Goal: Task Accomplishment & Management: Manage account settings

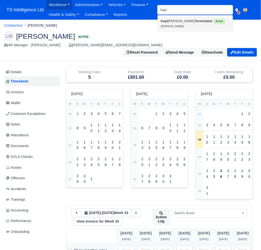
click at [179, 26] on small "(Kapishan Baskaralingam)" at bounding box center [172, 26] width 23 height 3
type input "[PERSON_NAME]"
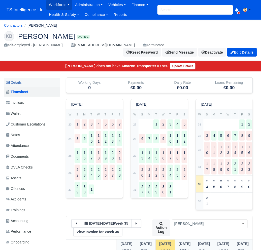
click at [20, 82] on link "Details" at bounding box center [32, 82] width 56 height 9
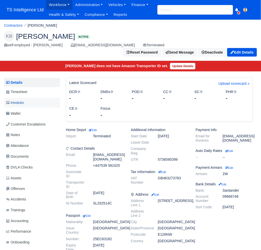
click at [28, 104] on link "Invoices" at bounding box center [32, 103] width 56 height 10
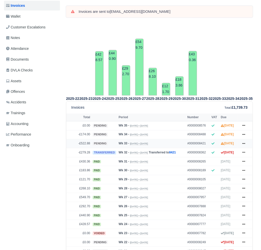
scroll to position [76, 0]
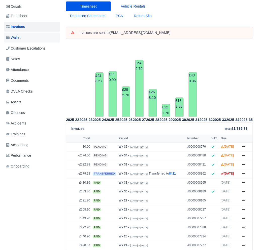
click at [28, 37] on link "Wallet" at bounding box center [32, 38] width 56 height 10
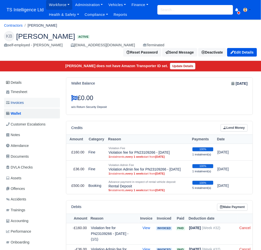
click at [24, 102] on span "Invoices" at bounding box center [15, 103] width 18 height 6
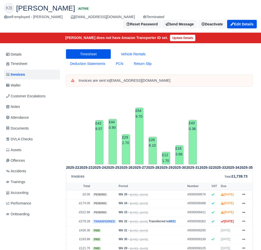
scroll to position [93, 0]
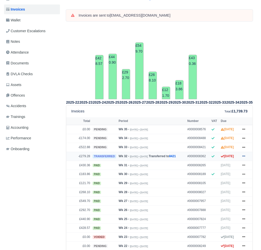
click at [245, 157] on icon at bounding box center [243, 156] width 3 height 1
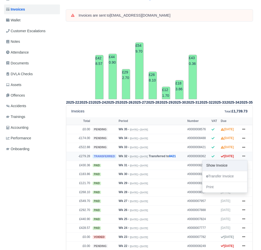
click at [221, 171] on link "Show Invoice" at bounding box center [225, 166] width 45 height 11
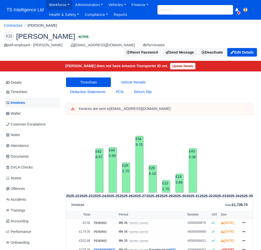
scroll to position [93, 0]
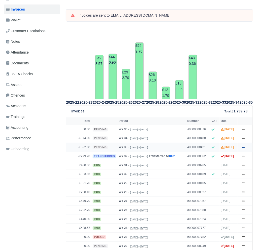
click at [243, 149] on icon at bounding box center [243, 147] width 3 height 3
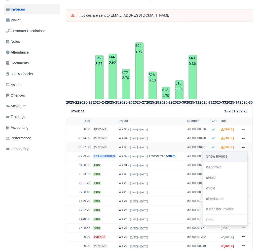
click at [218, 162] on link "Show Invoice" at bounding box center [225, 157] width 45 height 11
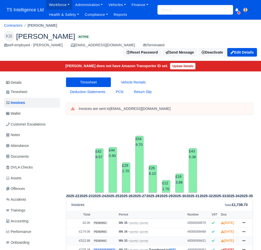
scroll to position [93, 0]
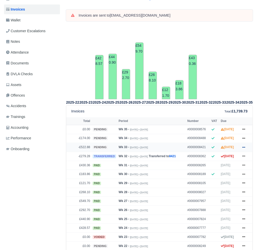
click at [243, 148] on icon at bounding box center [243, 147] width 3 height 1
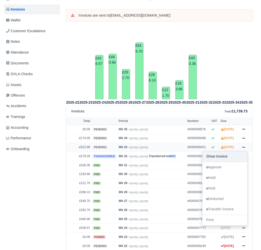
click at [223, 162] on link "Show Invoice" at bounding box center [225, 157] width 45 height 11
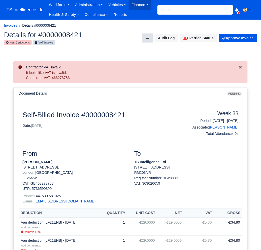
click at [147, 40] on icon at bounding box center [148, 39] width 4 height 4
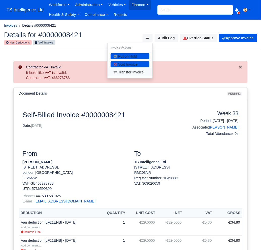
click at [132, 73] on link "Transfer Invoice" at bounding box center [130, 73] width 45 height 8
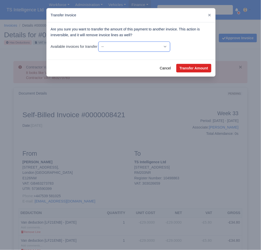
click at [170, 48] on select "-- £0.00 - Wk #20 [May 11, 2025 - May 17, 2025] £0.00 - Wk #21 [May 18, 2025 - …" at bounding box center [135, 47] width 72 height 10
click at [100, 42] on select "-- £0.00 - Wk #20 [May 11, 2025 - May 17, 2025] £0.00 - Wk #21 [May 18, 2025 - …" at bounding box center [135, 47] width 72 height 10
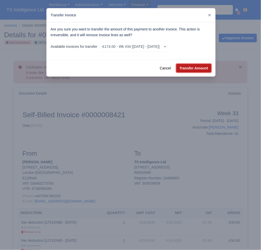
click at [191, 68] on button "Transfer Amount" at bounding box center [193, 68] width 35 height 9
select select "8488"
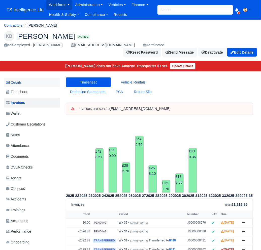
click at [16, 82] on link "Details" at bounding box center [32, 82] width 56 height 9
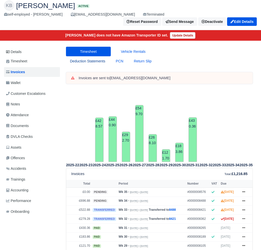
scroll to position [111, 0]
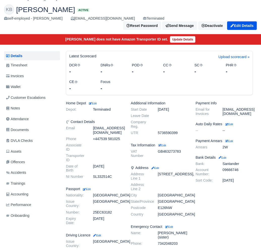
scroll to position [21, 0]
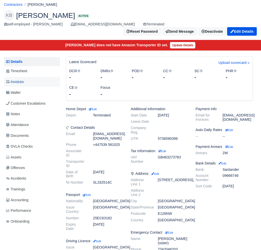
click at [16, 83] on span "Invoices" at bounding box center [15, 82] width 18 height 6
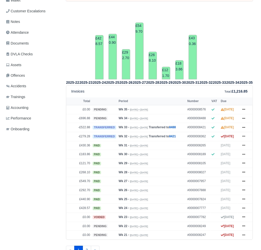
scroll to position [156, 0]
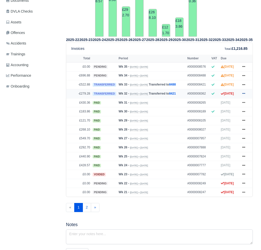
click at [245, 94] on icon at bounding box center [243, 93] width 3 height 1
click at [228, 109] on link "Show Invoice" at bounding box center [225, 103] width 45 height 11
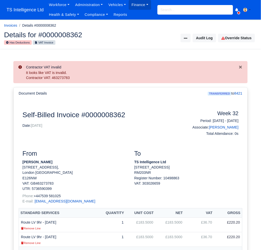
click at [179, 12] on input "search" at bounding box center [195, 10] width 76 height 10
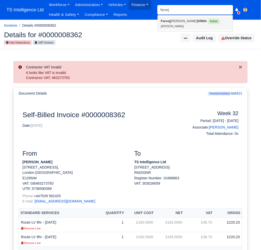
click at [181, 22] on link "Farvej Hossain DRM4 Active (Farvej Hossain)" at bounding box center [195, 23] width 75 height 13
type input "[PERSON_NAME]"
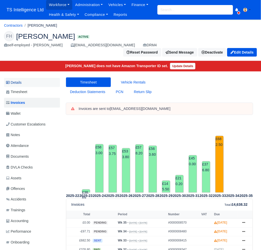
click at [23, 78] on link "Details" at bounding box center [32, 82] width 56 height 9
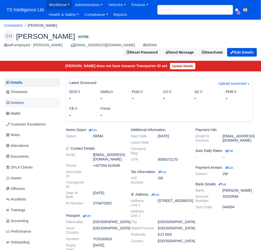
click at [23, 100] on span "Invoices" at bounding box center [15, 103] width 18 height 6
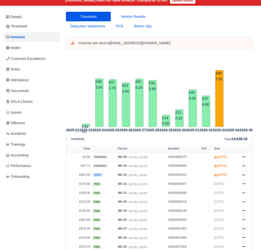
scroll to position [72, 0]
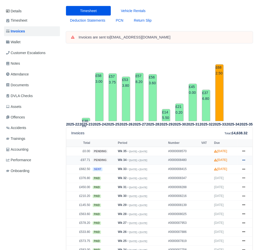
click at [242, 159] on icon at bounding box center [243, 160] width 3 height 3
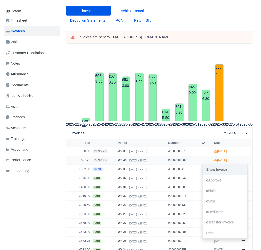
click at [229, 165] on link "Show Invoice" at bounding box center [225, 170] width 45 height 11
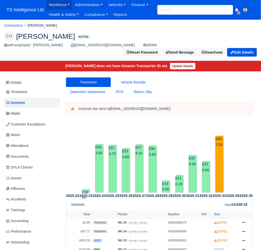
click at [173, 8] on input "search" at bounding box center [195, 10] width 76 height 10
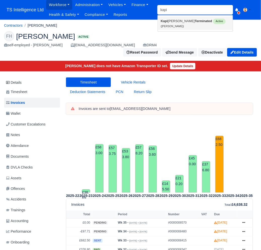
click at [176, 21] on link "Kapi [PERSON_NAME] Terminated Active ([PERSON_NAME])" at bounding box center [195, 23] width 75 height 13
type input "[PERSON_NAME]"
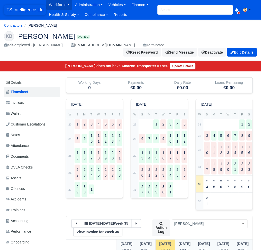
click at [36, 10] on span "TS Intelligence Ltd" at bounding box center [25, 10] width 42 height 10
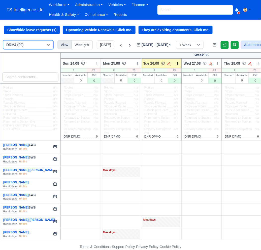
click at [31, 45] on select "DRM4 (29) Holiday/on Leave (1) Terminated (8)" at bounding box center [28, 44] width 50 height 9
select select "4"
click at [3, 41] on select "DRM4 (29) Holiday/on Leave (1) Terminated (8)" at bounding box center [28, 44] width 50 height 9
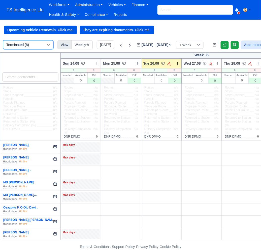
scroll to position [5, 0]
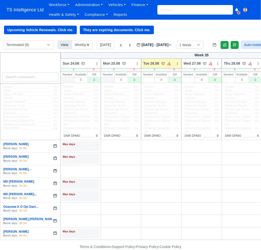
click at [120, 45] on icon at bounding box center [120, 45] width 5 height 5
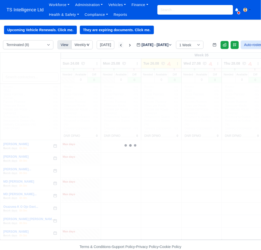
type input "2025-08-19"
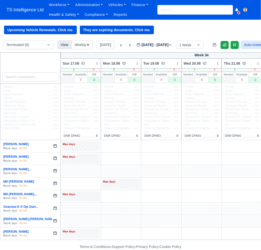
drag, startPoint x: 83, startPoint y: 169, endPoint x: 85, endPoint y: 166, distance: 3.6
click at [83, 169] on div at bounding box center [81, 172] width 38 height 10
click at [97, 65] on icon at bounding box center [97, 64] width 4 height 4
click at [82, 73] on link "Bulk Status Change" at bounding box center [70, 72] width 56 height 9
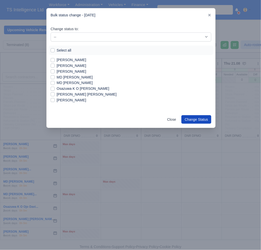
drag, startPoint x: 53, startPoint y: 71, endPoint x: 60, endPoint y: 60, distance: 13.6
click at [57, 71] on label "Kapishan Baskaralingam" at bounding box center [71, 72] width 29 height 6
click at [54, 71] on input "Kapishan Baskaralingam" at bounding box center [53, 71] width 4 height 4
checkbox input "true"
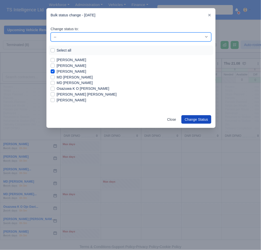
click at [74, 35] on select "-- Unasigned Working Day Off Stand By Other Depot" at bounding box center [131, 36] width 161 height 9
select select "Day Off"
click at [51, 32] on select "-- Unasigned Working Day Off Stand By Other Depot" at bounding box center [131, 36] width 161 height 9
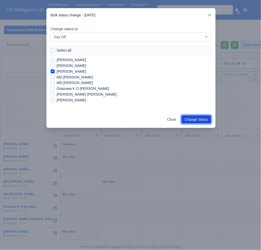
click at [199, 121] on button "Change Status" at bounding box center [196, 119] width 30 height 9
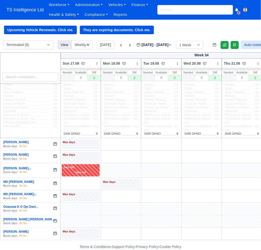
click at [118, 170] on div at bounding box center [121, 171] width 38 height 12
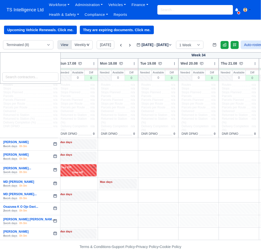
scroll to position [5, 4]
click at [111, 176] on div at bounding box center [117, 171] width 38 height 12
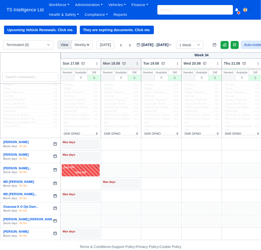
click at [138, 61] on div at bounding box center [138, 63] width 4 height 5
click at [116, 72] on link "Bulk Status Change" at bounding box center [111, 72] width 56 height 9
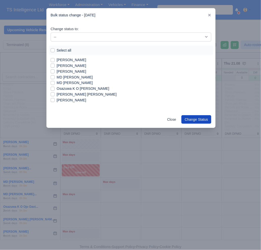
click at [57, 72] on label "Kapishan Baskaralingam" at bounding box center [71, 72] width 29 height 6
click at [52, 72] on input "Kapishan Baskaralingam" at bounding box center [53, 71] width 4 height 4
checkbox input "true"
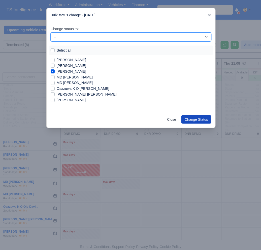
click at [97, 38] on select "-- Unasigned Working Day Off Stand By Other Depot" at bounding box center [131, 36] width 161 height 9
select select "Available"
click at [51, 32] on select "-- Unasigned Working Day Off Stand By Other Depot" at bounding box center [131, 36] width 161 height 9
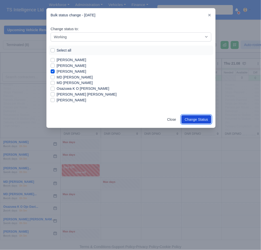
click at [190, 115] on button "Change Status" at bounding box center [196, 119] width 30 height 9
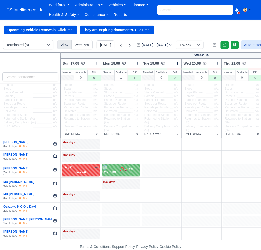
scroll to position [0, 0]
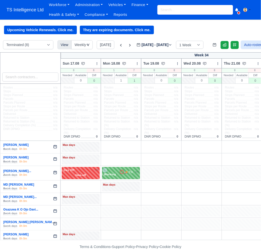
click at [167, 9] on input "search" at bounding box center [195, 10] width 76 height 10
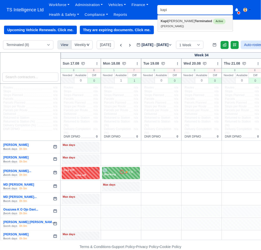
click at [167, 24] on link "Kapi shan Baskaralingam Terminated Active (Kapishan Baskaralingam)" at bounding box center [195, 23] width 75 height 13
type input "Kapishan Baskaralingam"
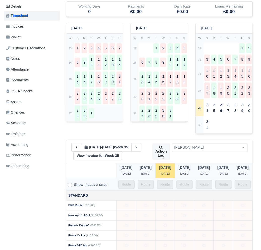
scroll to position [82, 0]
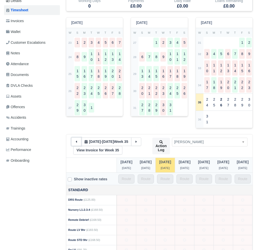
click at [76, 144] on icon at bounding box center [77, 142] width 4 height 4
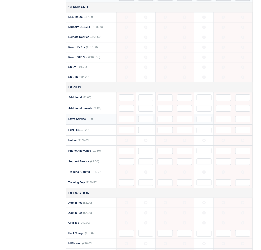
scroll to position [266, 0]
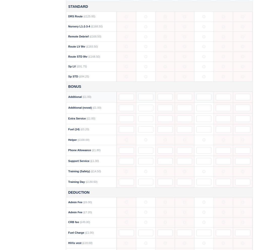
drag, startPoint x: 136, startPoint y: 102, endPoint x: 138, endPoint y: 100, distance: 2.6
click at [137, 101] on td at bounding box center [145, 97] width 19 height 11
click at [138, 99] on input "text" at bounding box center [145, 97] width 15 height 7
type input "500"
click at [140, 97] on input "500" at bounding box center [145, 97] width 15 height 7
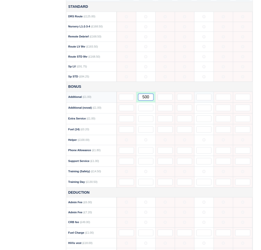
click at [140, 97] on input "500" at bounding box center [145, 97] width 15 height 7
click at [139, 109] on input "text" at bounding box center [145, 108] width 15 height 7
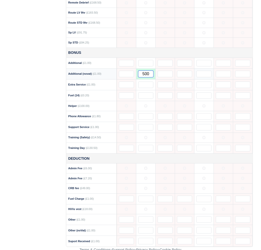
scroll to position [304, 0]
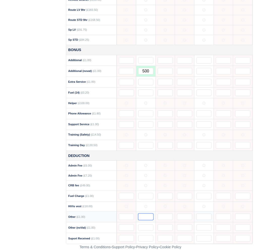
click at [139, 218] on input "text" at bounding box center [145, 217] width 15 height 7
click at [144, 166] on icon at bounding box center [146, 166] width 4 height 4
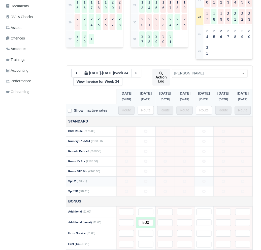
scroll to position [97, 0]
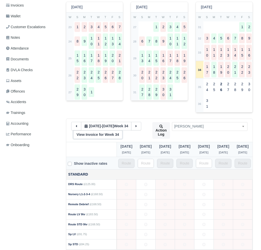
click at [83, 137] on link "View Invoice for Week 34" at bounding box center [97, 135] width 49 height 9
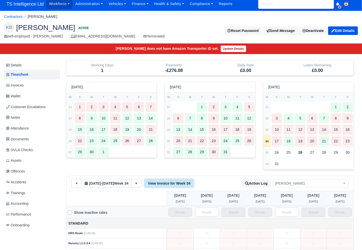
scroll to position [0, 0]
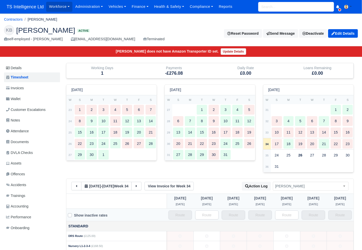
click at [261, 11] on input "search" at bounding box center [296, 7] width 76 height 10
click at [261, 21] on link "MD Adil Rakin DRM4 Active (MD Adil Rakin)" at bounding box center [295, 20] width 75 height 13
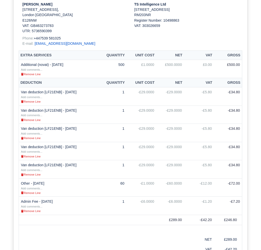
scroll to position [178, 0]
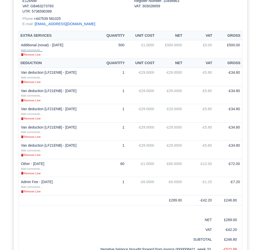
click at [33, 52] on small "Add comments..." at bounding box center [31, 50] width 21 height 3
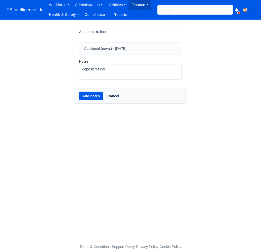
type textarea "deposit refund"
click at [90, 94] on button "Add notes" at bounding box center [91, 96] width 24 height 9
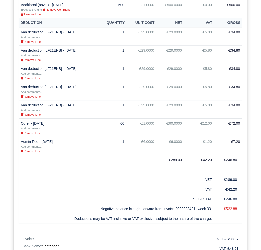
scroll to position [234, 0]
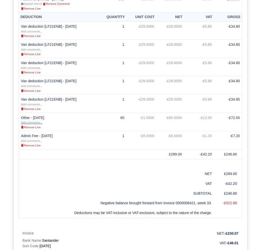
click at [34, 124] on small "Add comments..." at bounding box center [31, 122] width 21 height 3
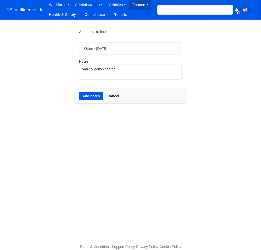
type textarea "van collection charge"
click at [91, 98] on button "Add notes" at bounding box center [91, 96] width 24 height 9
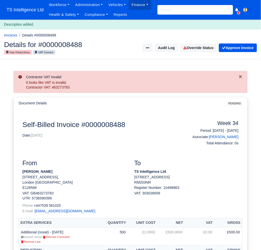
click at [167, 9] on input "search" at bounding box center [195, 10] width 76 height 10
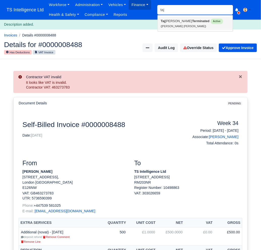
click at [167, 20] on link "Taj Omari Adrien-Cameron Terminated Active (Taj Omari Adrien-Cameron)" at bounding box center [195, 23] width 75 height 13
type input "[PERSON_NAME] [PERSON_NAME]"
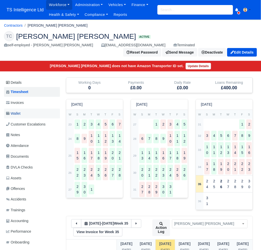
click at [19, 113] on span "Wallet" at bounding box center [13, 114] width 14 height 6
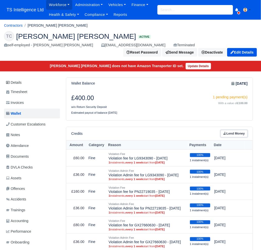
click at [239, 132] on link "Lend Money" at bounding box center [234, 133] width 27 height 7
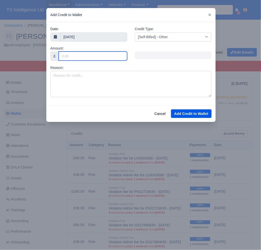
click at [73, 55] on input "Amount:" at bounding box center [93, 56] width 69 height 9
type input "799.9"
type input "799.96"
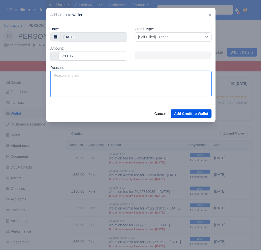
click at [61, 74] on textarea "Reason:" at bounding box center [130, 84] width 161 height 26
type textarea "Estimate 3204-DS70LMX"
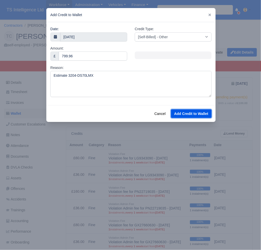
click at [191, 118] on button "Add Credit to Wallet" at bounding box center [191, 114] width 41 height 9
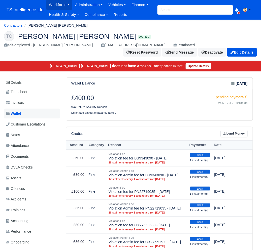
click at [37, 112] on link "Wallet" at bounding box center [32, 114] width 56 height 10
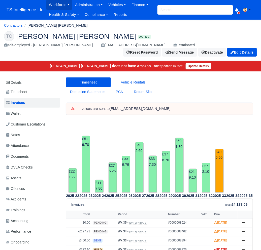
click at [20, 114] on span "Wallet" at bounding box center [13, 114] width 14 height 6
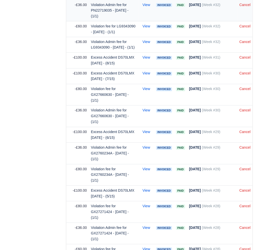
scroll to position [2100, 0]
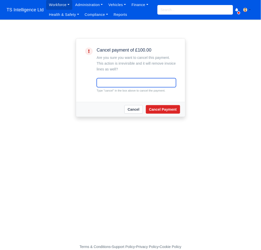
click at [114, 82] on input "text" at bounding box center [136, 82] width 79 height 9
type input "cancel"
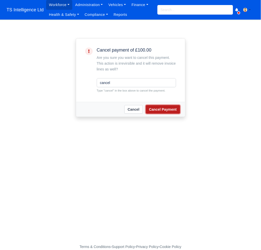
click at [156, 108] on button "Cancel Payment" at bounding box center [163, 109] width 34 height 9
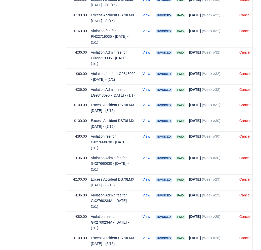
scroll to position [2040, 0]
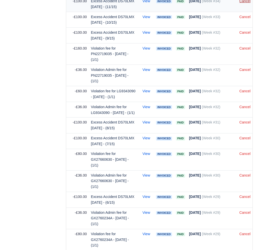
click at [241, 3] on link "Cancel" at bounding box center [245, 1] width 11 height 4
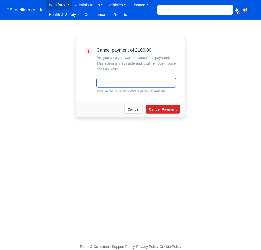
click at [101, 83] on input "text" at bounding box center [136, 82] width 79 height 9
type input "cancel"
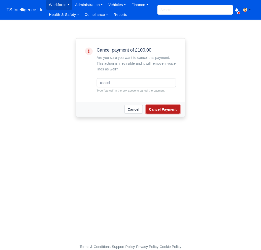
click at [151, 107] on button "Cancel Payment" at bounding box center [163, 109] width 34 height 9
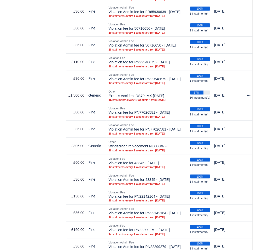
scroll to position [395, 0]
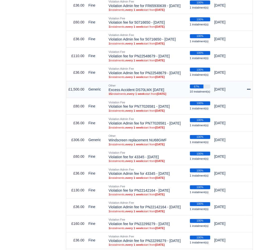
click at [250, 91] on icon at bounding box center [249, 90] width 4 height 4
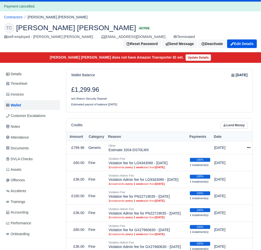
scroll to position [0, 0]
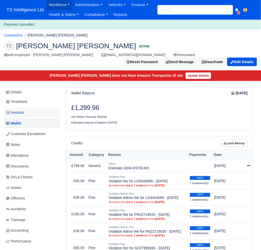
click at [24, 115] on span "Invoices" at bounding box center [15, 113] width 18 height 6
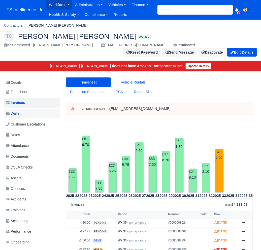
click at [19, 111] on span "Wallet" at bounding box center [13, 114] width 14 height 6
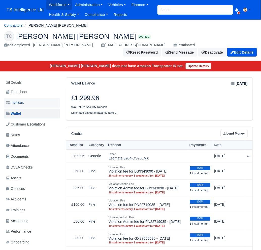
click at [27, 103] on link "Invoices" at bounding box center [32, 103] width 56 height 10
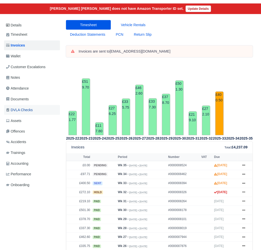
scroll to position [62, 0]
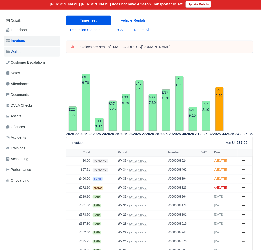
click at [26, 49] on link "Wallet" at bounding box center [32, 52] width 56 height 10
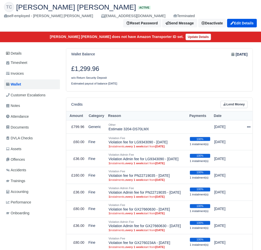
scroll to position [56, 0]
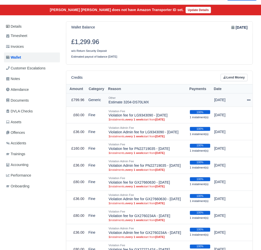
click at [248, 101] on icon at bounding box center [249, 101] width 4 height 4
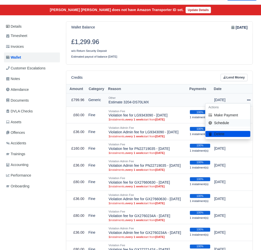
click at [221, 125] on link "Schedule" at bounding box center [228, 123] width 45 height 8
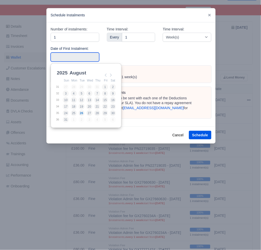
click at [70, 57] on input "Use the arrow keys to pick a date" at bounding box center [75, 57] width 49 height 9
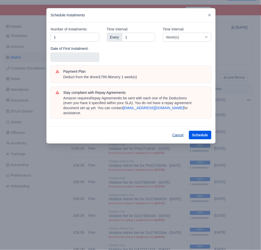
click at [181, 131] on button "Cancel" at bounding box center [178, 135] width 18 height 9
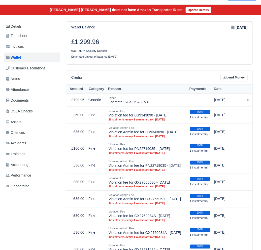
click at [181, 130] on body "TS Intelligence Ltd Workforce Manpower Expiring Documents Leave Requests Daily …" at bounding box center [130, 69] width 261 height 250
click at [250, 100] on icon at bounding box center [249, 101] width 4 height 4
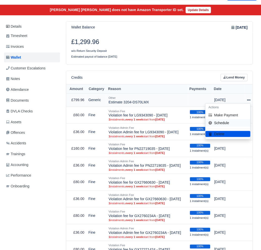
click at [224, 125] on link "Schedule" at bounding box center [228, 123] width 45 height 8
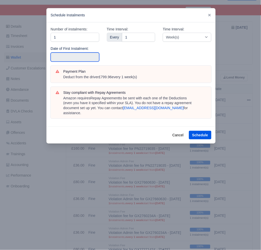
click at [63, 57] on input "text" at bounding box center [75, 57] width 49 height 9
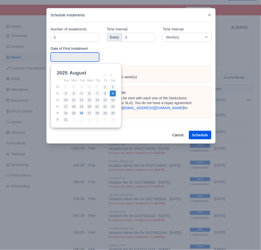
type input "2025-08-09"
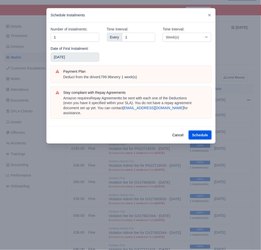
click at [192, 131] on button "Schedule" at bounding box center [200, 135] width 22 height 9
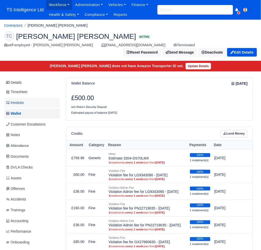
click at [25, 103] on link "Invoices" at bounding box center [32, 103] width 56 height 10
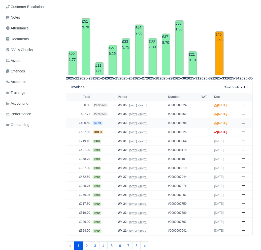
scroll to position [122, 0]
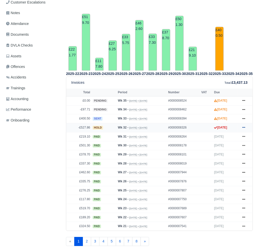
click at [243, 127] on icon at bounding box center [243, 127] width 3 height 3
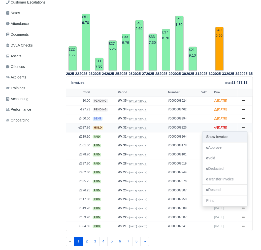
click at [228, 136] on link "Show Invoice" at bounding box center [225, 137] width 45 height 11
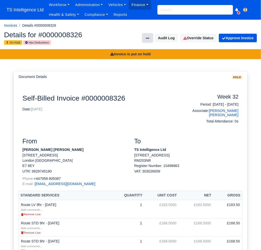
click at [148, 39] on button at bounding box center [148, 38] width 10 height 9
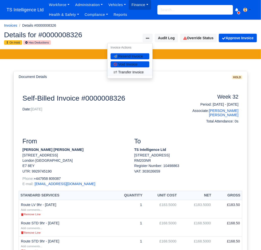
click at [133, 72] on link "Transfer Invoice" at bounding box center [130, 73] width 45 height 8
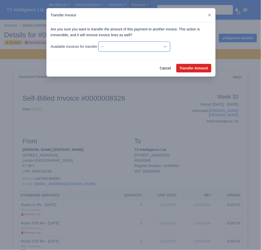
click at [170, 44] on select "-- -£527.86 - Wk #32 [Aug 03, 2025 - Aug 09, 2025] £400.50 - Wk #33 [Aug 10, 20…" at bounding box center [135, 47] width 72 height 10
click at [100, 42] on select "-- -£527.86 - Wk #32 [Aug 03, 2025 - Aug 09, 2025] £400.50 - Wk #33 [Aug 10, 20…" at bounding box center [135, 47] width 72 height 10
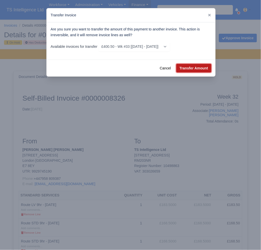
click at [190, 68] on button "Transfer Amount" at bounding box center [193, 68] width 35 height 9
select select "8394"
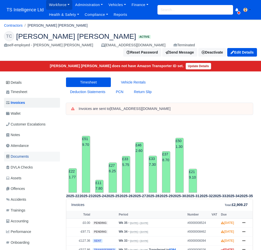
scroll to position [122, 0]
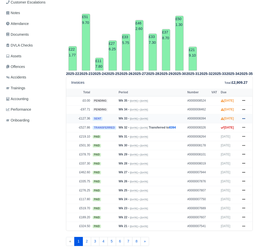
click at [244, 120] on icon at bounding box center [243, 118] width 3 height 3
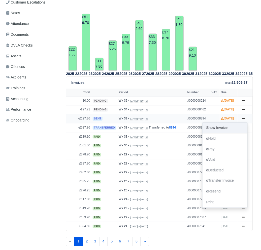
click at [225, 132] on link "Show Invoice" at bounding box center [225, 128] width 45 height 11
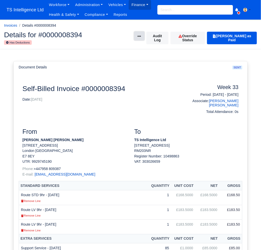
click at [139, 37] on icon at bounding box center [140, 37] width 4 height 4
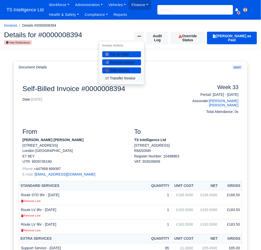
click at [118, 80] on link "Transfer Invoice" at bounding box center [121, 79] width 45 height 8
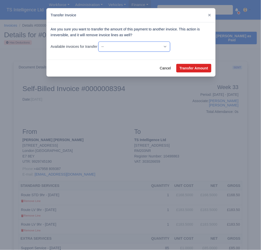
click at [170, 45] on select "-- -£127.36 - Wk #33 [Aug 10, 2025 - Aug 16, 2025] -£97.71 - Wk #34 [Aug 17, 20…" at bounding box center [135, 47] width 72 height 10
click at [100, 42] on select "-- -£127.36 - Wk #33 [Aug 10, 2025 - Aug 16, 2025] -£97.71 - Wk #34 [Aug 17, 20…" at bounding box center [135, 47] width 72 height 10
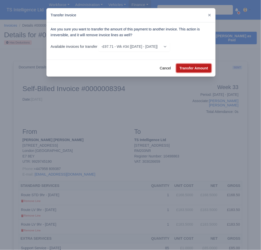
click at [195, 69] on button "Transfer Amount" at bounding box center [193, 68] width 35 height 9
select select "8462"
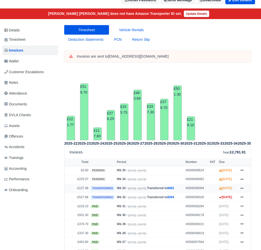
scroll to position [15, 2]
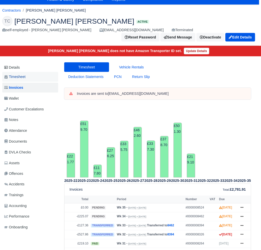
click at [27, 75] on link "Timesheet" at bounding box center [30, 77] width 56 height 10
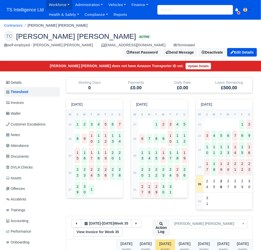
click at [216, 167] on div "18" at bounding box center [214, 167] width 6 height 16
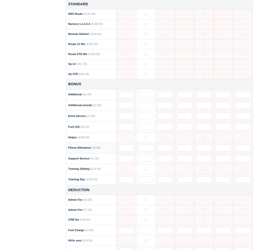
scroll to position [269, 0]
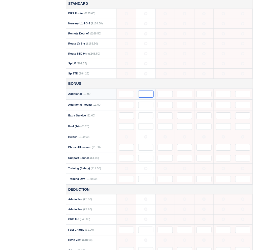
click at [140, 95] on input "text" at bounding box center [145, 94] width 15 height 7
type input "500"
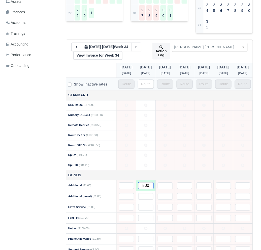
scroll to position [139, 0]
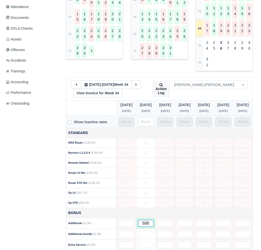
type input "500"
click at [111, 93] on link "View Invoice for Week 34" at bounding box center [97, 93] width 49 height 9
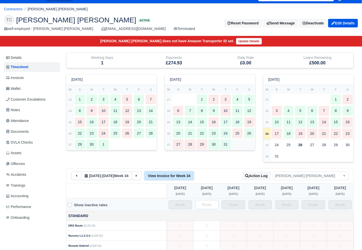
scroll to position [0, 0]
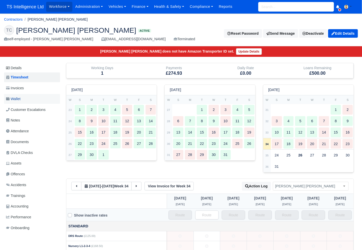
click at [20, 96] on span "Wallet" at bounding box center [13, 99] width 14 height 6
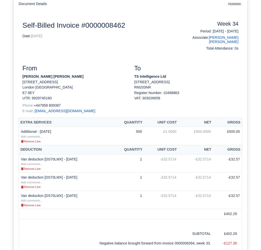
scroll to position [79, 0]
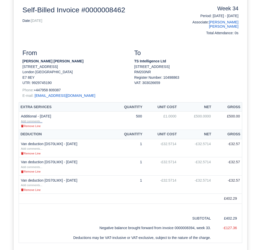
click at [35, 123] on small "Add comments..." at bounding box center [31, 121] width 21 height 3
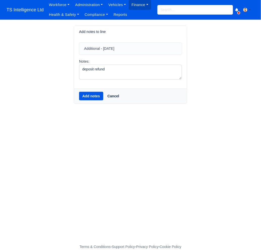
type textarea "deposit refund"
click at [90, 96] on button "Add notes" at bounding box center [91, 96] width 24 height 9
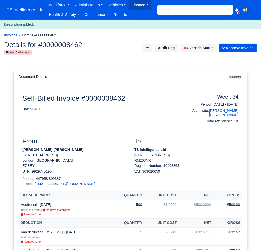
click at [172, 7] on input "search" at bounding box center [195, 10] width 76 height 10
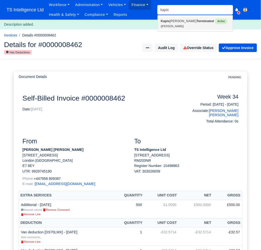
click at [170, 19] on link "Kapis [PERSON_NAME] Terminated Active ([PERSON_NAME])" at bounding box center [195, 23] width 75 height 13
type input "[PERSON_NAME]"
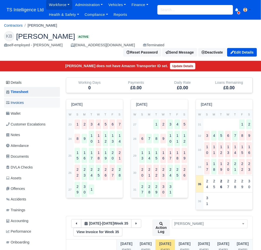
click at [39, 102] on link "Invoices" at bounding box center [32, 103] width 56 height 10
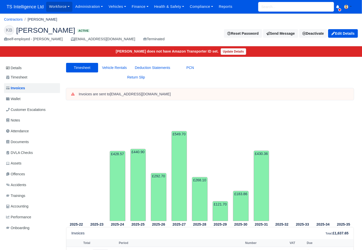
click at [261, 6] on input "search" at bounding box center [296, 7] width 76 height 10
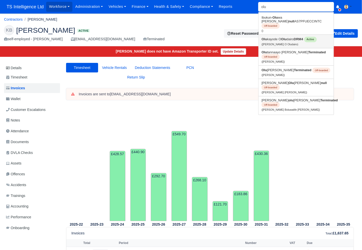
click at [261, 43] on small "(Olukayode O Oludairo)" at bounding box center [279, 44] width 37 height 3
type input "[PERSON_NAME] O Oludairo"
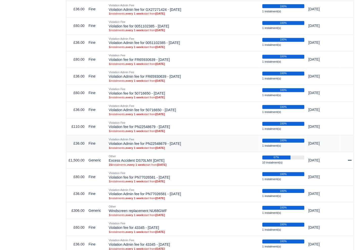
scroll to position [304, 0]
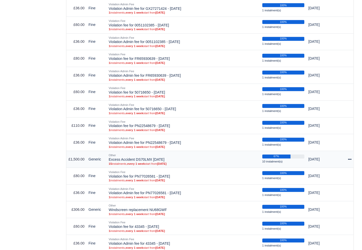
click at [349, 159] on icon at bounding box center [350, 160] width 4 height 4
click at [333, 176] on button "Make Payment" at bounding box center [327, 175] width 45 height 8
select select "4484"
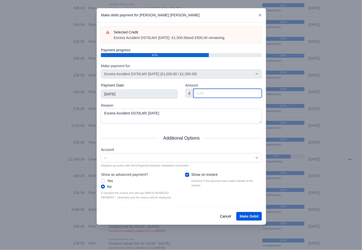
click at [219, 91] on input "Amount:" at bounding box center [227, 93] width 68 height 9
type input "500"
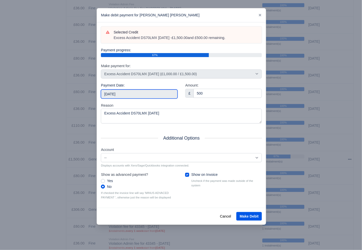
click at [156, 94] on input "2025-08-30" at bounding box center [139, 94] width 77 height 9
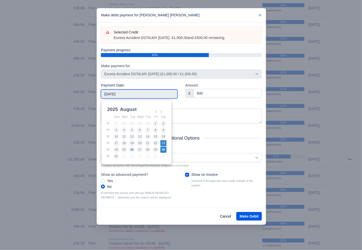
type input "2025-08-23"
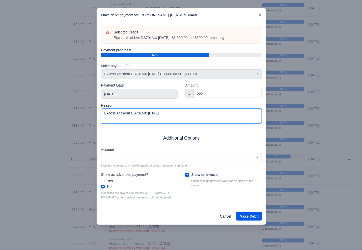
click at [180, 114] on textarea "Excess Accident DS70LMX 18.6.25" at bounding box center [181, 116] width 161 height 15
type textarea "Excess Accident DS70LMX 18.6.25 - repayment"
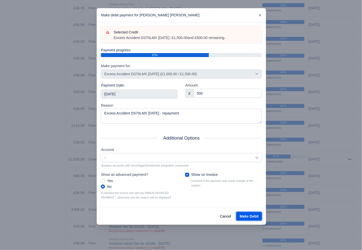
click at [245, 215] on button "Make Debit" at bounding box center [248, 216] width 25 height 9
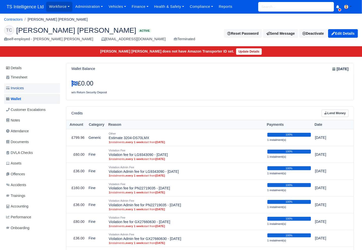
click at [23, 86] on span "Invoices" at bounding box center [15, 88] width 18 height 6
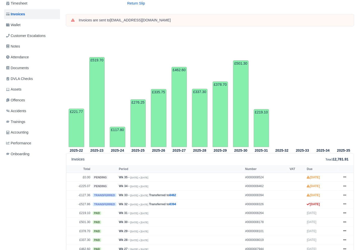
scroll to position [98, 0]
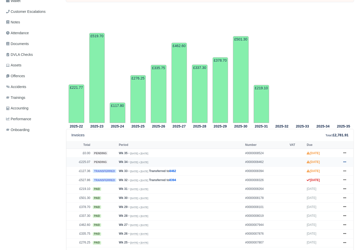
click at [344, 162] on icon at bounding box center [344, 162] width 3 height 3
click at [325, 170] on link "Show Invoice" at bounding box center [325, 171] width 45 height 11
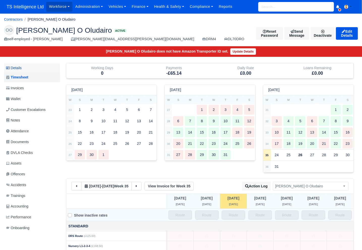
click at [21, 69] on link "Details" at bounding box center [32, 67] width 56 height 9
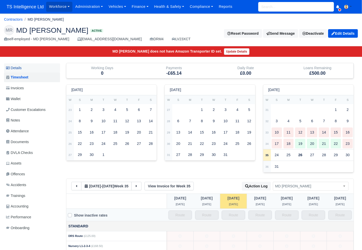
click at [29, 69] on link "Details" at bounding box center [32, 67] width 56 height 9
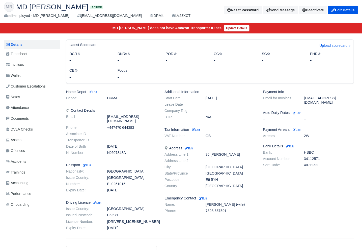
scroll to position [13, 0]
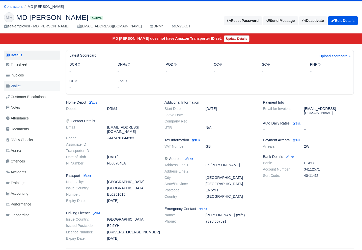
click at [23, 85] on link "Wallet" at bounding box center [32, 86] width 56 height 10
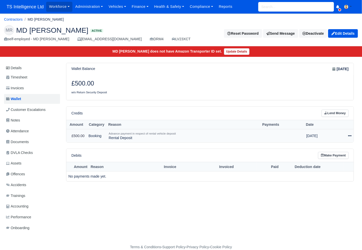
click at [350, 136] on icon at bounding box center [350, 136] width 4 height 1
click at [321, 170] on button "Delete" at bounding box center [327, 170] width 45 height 6
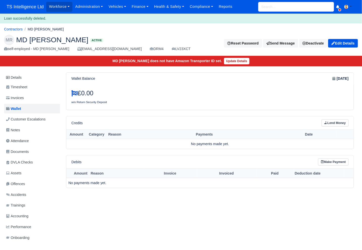
click at [276, 9] on input "search" at bounding box center [296, 7] width 76 height 10
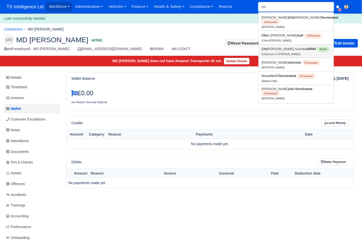
click at [286, 48] on link "Chi zimuzo O Kester Anumba DRM4 Active (Chizimuzo O Kester Anumba)" at bounding box center [295, 51] width 75 height 13
type input "Chizimuzo O [PERSON_NAME]"
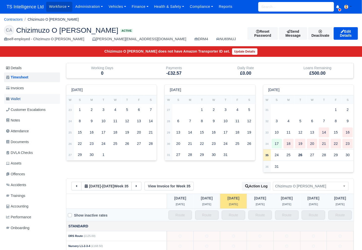
click at [14, 99] on span "Wallet" at bounding box center [13, 99] width 14 height 6
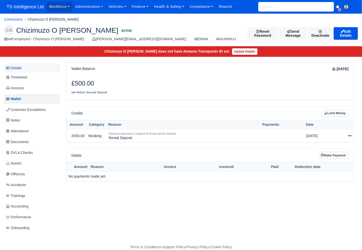
click at [21, 68] on link "Details" at bounding box center [32, 67] width 56 height 9
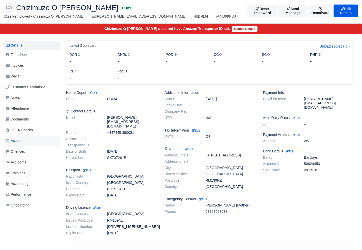
scroll to position [16, 0]
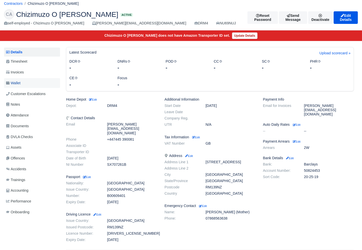
click at [27, 82] on link "Wallet" at bounding box center [32, 83] width 56 height 10
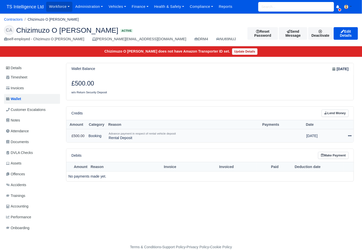
click at [349, 135] on icon at bounding box center [350, 136] width 4 height 4
click at [322, 160] on link "Schedule" at bounding box center [327, 159] width 45 height 8
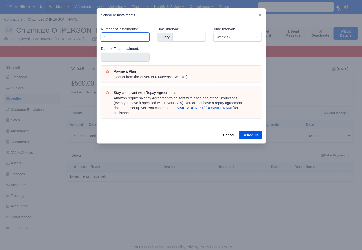
click at [125, 39] on input "1" at bounding box center [125, 37] width 49 height 9
click at [125, 38] on input "1" at bounding box center [125, 37] width 49 height 9
type input "5"
click at [120, 47] on label "Date of First Instalment:" at bounding box center [120, 49] width 38 height 6
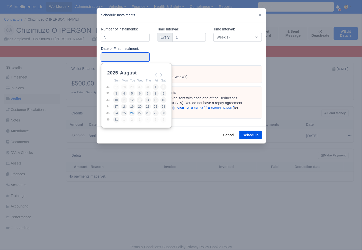
click at [117, 55] on input "Use the arrow keys to pick a date" at bounding box center [125, 57] width 49 height 9
type input "2025-08-25"
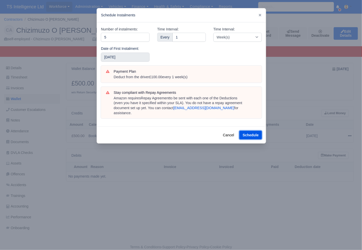
click at [246, 131] on button "Schedule" at bounding box center [250, 135] width 22 height 9
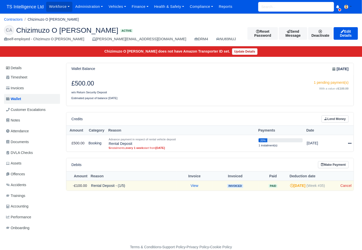
click at [273, 8] on input "search" at bounding box center [296, 7] width 76 height 10
type input "a"
type input "afs"
type input "afsar Miah"
click at [273, 21] on link "Afs ar Miah DRM4 Active (Afsar Miah)" at bounding box center [295, 20] width 75 height 13
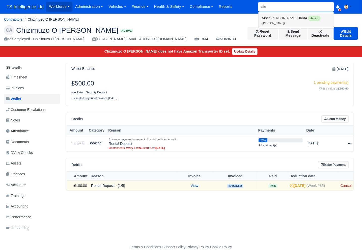
type input "[PERSON_NAME]"
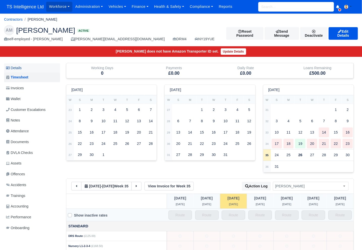
click at [25, 69] on link "Details" at bounding box center [32, 67] width 56 height 9
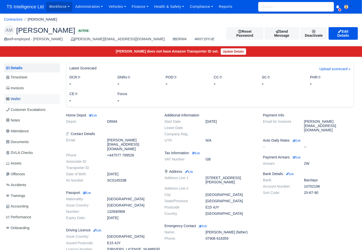
click at [17, 99] on span "Wallet" at bounding box center [13, 99] width 14 height 6
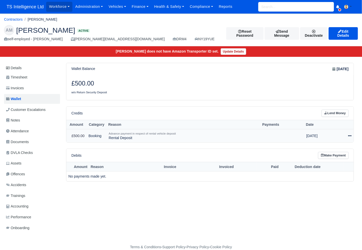
click at [349, 136] on icon at bounding box center [350, 136] width 4 height 1
click at [331, 159] on link "Schedule" at bounding box center [327, 159] width 45 height 8
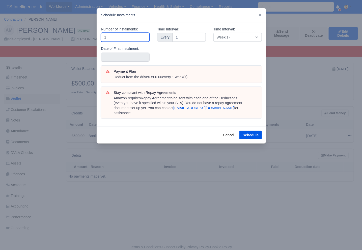
click at [120, 39] on input "1" at bounding box center [125, 37] width 49 height 9
type input "5"
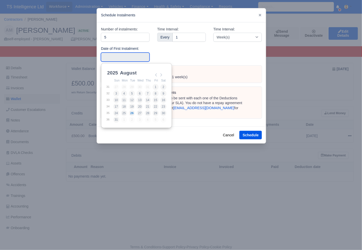
click at [116, 55] on input "Use the arrow keys to pick a date" at bounding box center [125, 57] width 49 height 9
type input "2025-08-26"
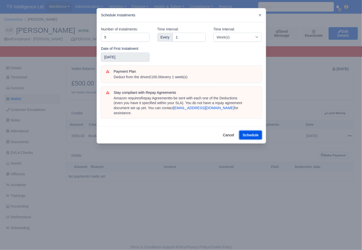
click at [251, 131] on button "Schedule" at bounding box center [250, 135] width 22 height 9
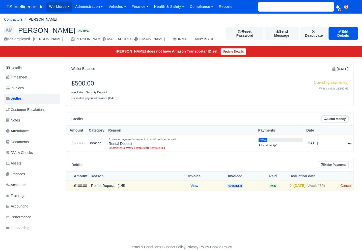
click at [266, 6] on input "search" at bounding box center [296, 7] width 76 height 10
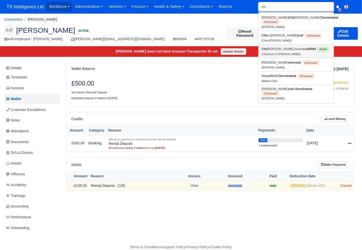
click at [270, 48] on link "Chi [PERSON_NAME] Anumba DRM4 Active (Chizimuzo O [PERSON_NAME])" at bounding box center [295, 51] width 75 height 13
type input "Chizimuzo O [PERSON_NAME]"
